Goal: Information Seeking & Learning: Find specific page/section

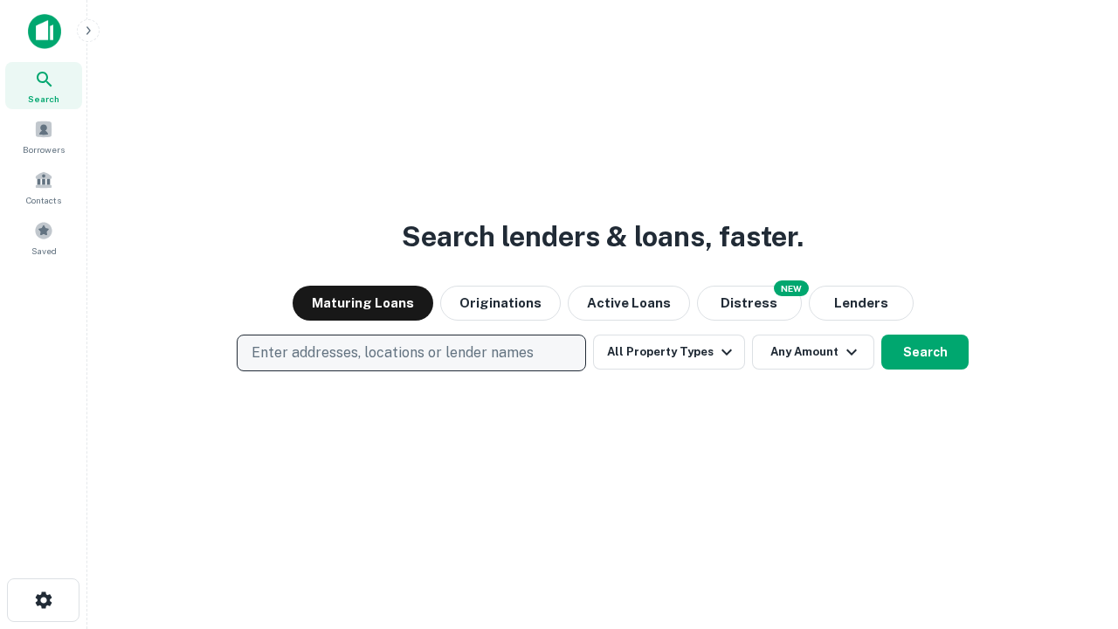
click at [411, 353] on p "Enter addresses, locations or lender names" at bounding box center [393, 352] width 282 height 21
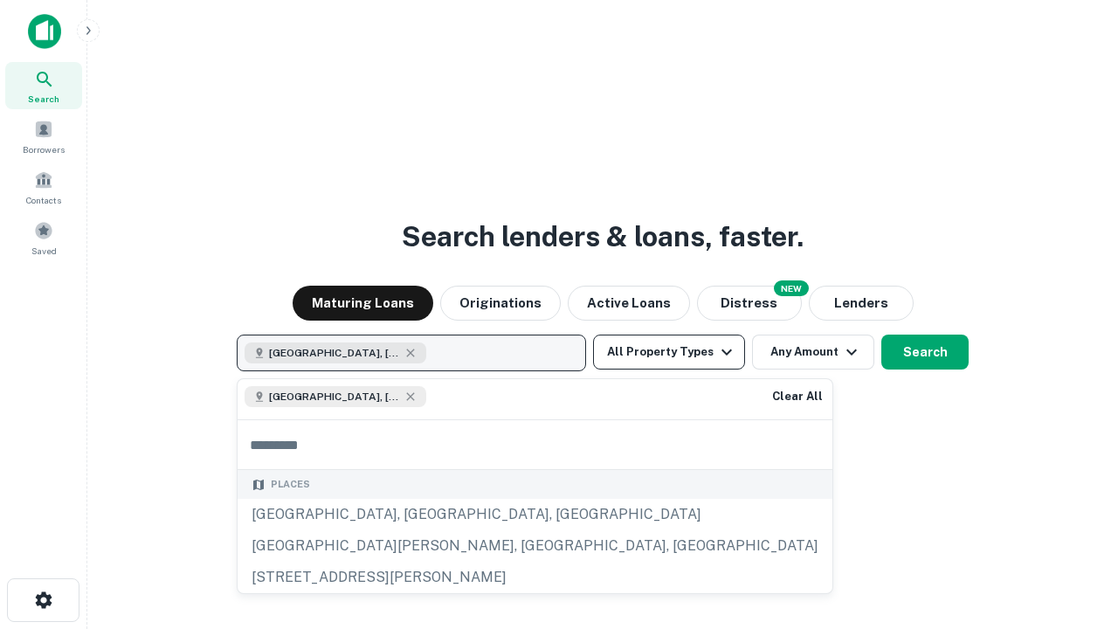
click at [669, 352] on button "All Property Types" at bounding box center [669, 352] width 152 height 35
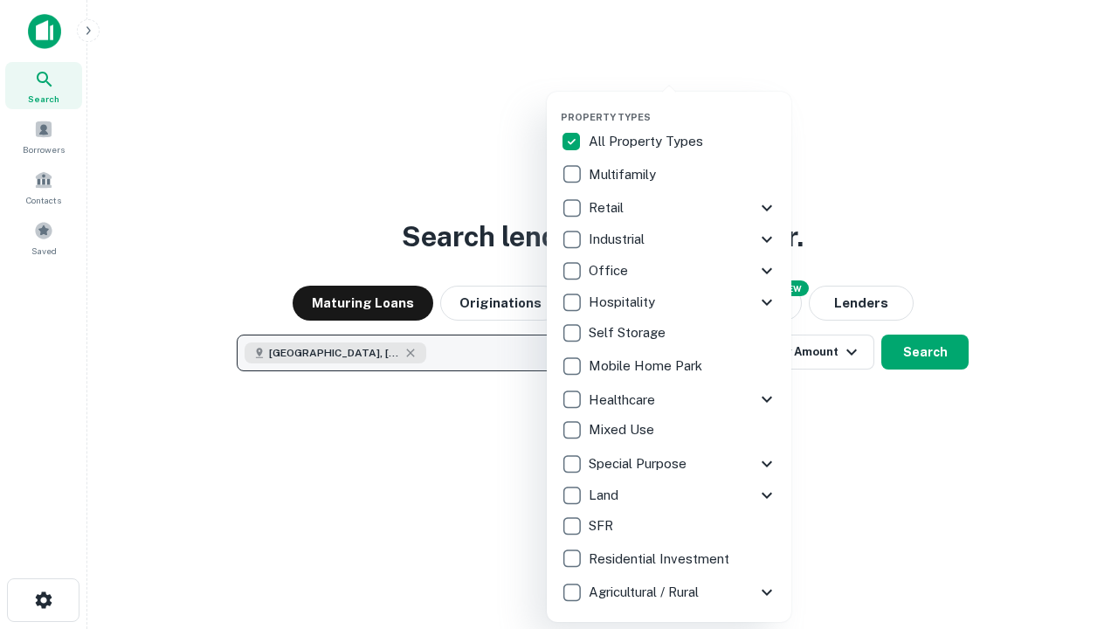
click at [683, 106] on button "button" at bounding box center [683, 106] width 245 height 1
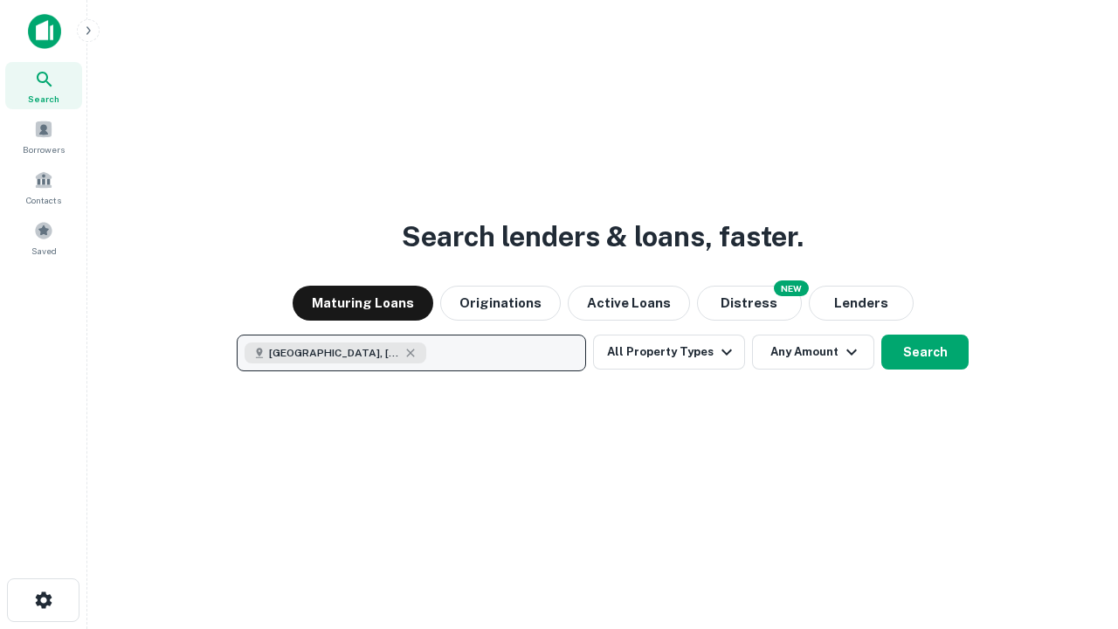
scroll to position [28, 0]
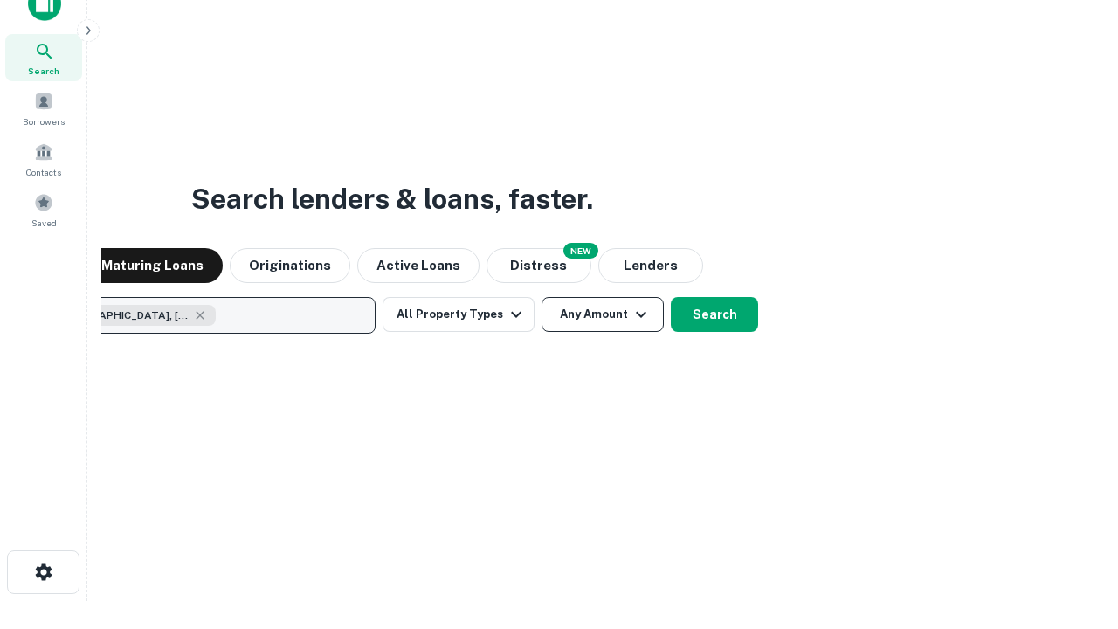
click at [542, 297] on button "Any Amount" at bounding box center [603, 314] width 122 height 35
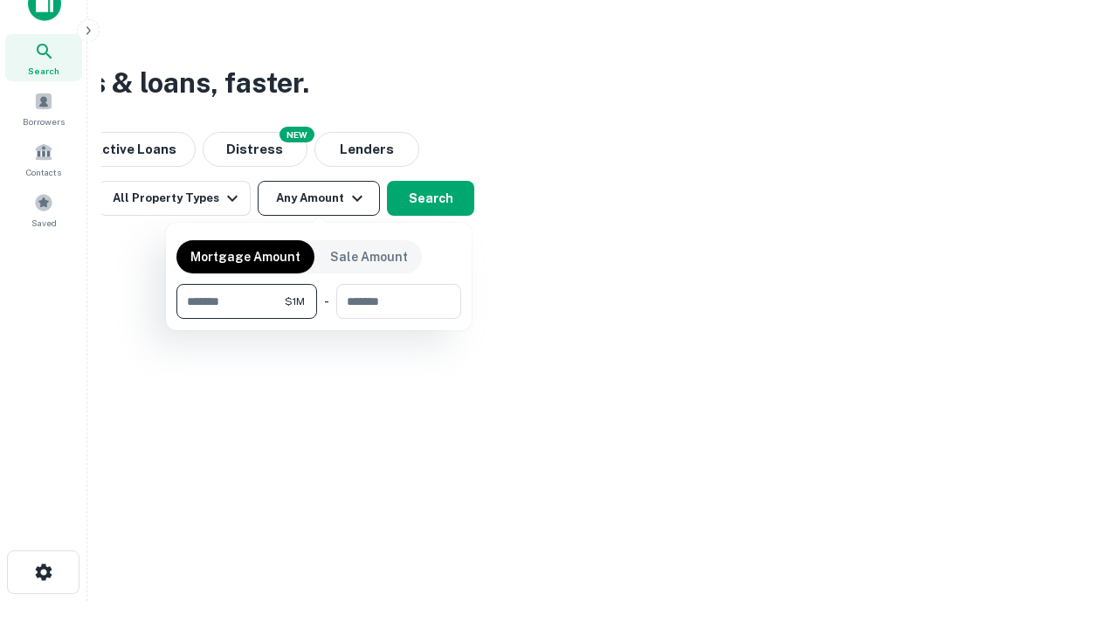
type input "*******"
click at [319, 319] on button "button" at bounding box center [318, 319] width 285 height 1
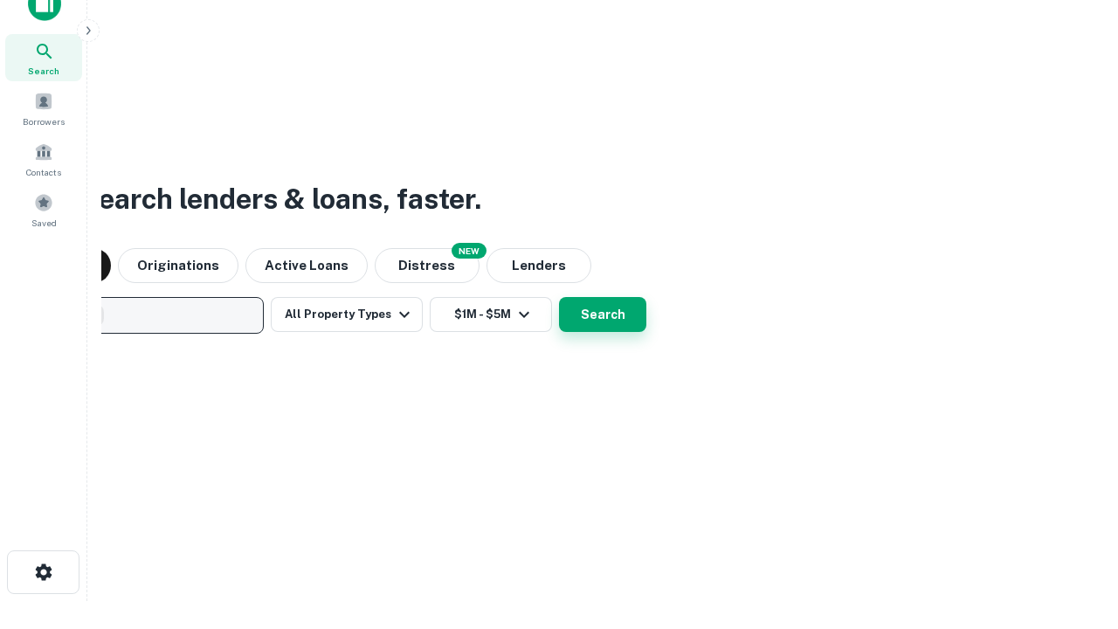
click at [559, 297] on button "Search" at bounding box center [602, 314] width 87 height 35
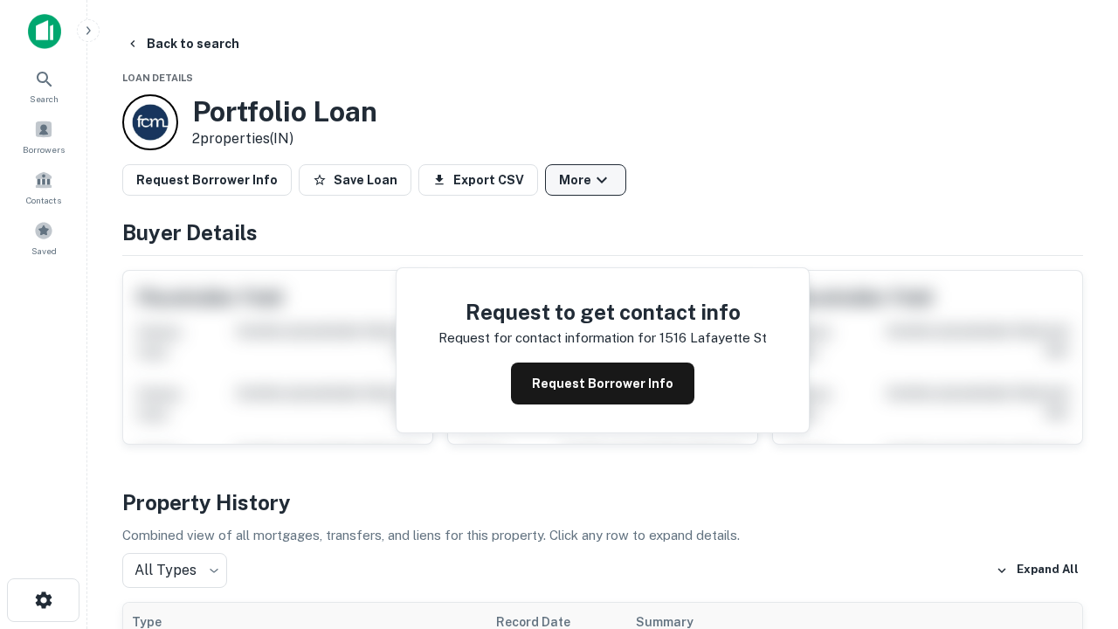
click at [585, 180] on button "More" at bounding box center [585, 179] width 81 height 31
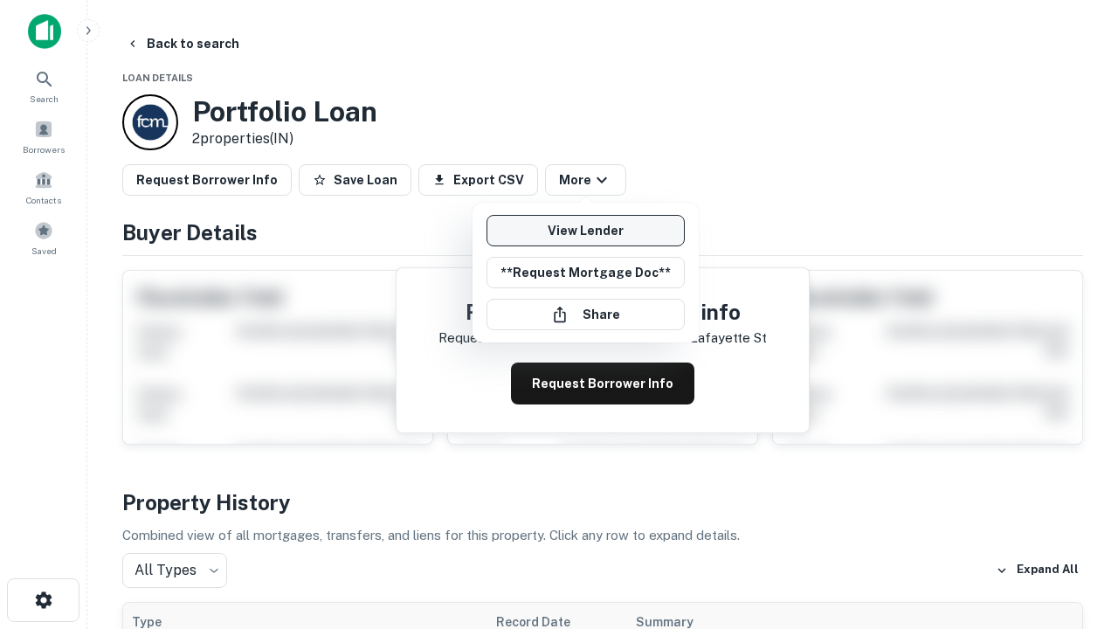
click at [585, 231] on link "View Lender" at bounding box center [586, 230] width 198 height 31
